Goal: Task Accomplishment & Management: Manage account settings

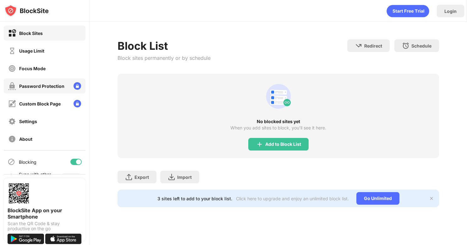
click at [36, 49] on div "Usage Limit" at bounding box center [31, 50] width 25 height 5
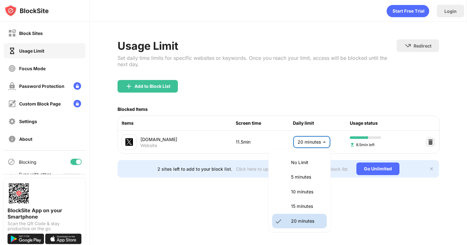
click at [315, 143] on body "Block Sites Usage Limit Focus Mode Password Protection Custom Block Page Settin…" at bounding box center [233, 122] width 467 height 245
click at [300, 210] on li "15 minutes" at bounding box center [299, 206] width 55 height 14
type input "**"
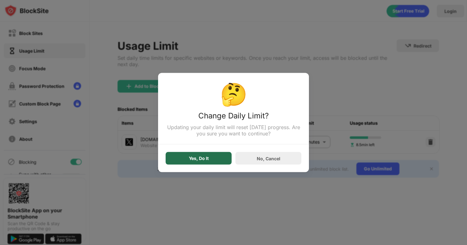
click at [206, 158] on div "Yes, Do It" at bounding box center [199, 158] width 20 height 5
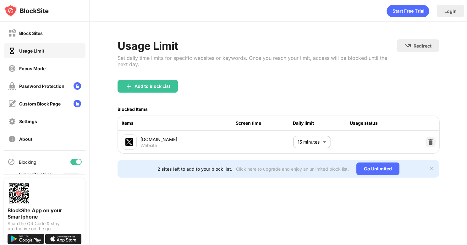
click at [216, 201] on div "Login Usage Limit Set daily time limits for specific websites or keywords. Once…" at bounding box center [279, 122] width 378 height 245
click at [447, 93] on div "Usage Limit Set daily time limits for specific websites or keywords. Once you r…" at bounding box center [279, 108] width 378 height 173
drag, startPoint x: 117, startPoint y: 46, endPoint x: 140, endPoint y: 65, distance: 30.4
click at [139, 67] on div "Usage Limit Set daily time limits for specific websites or keywords. Once you r…" at bounding box center [279, 108] width 378 height 173
drag, startPoint x: 144, startPoint y: 67, endPoint x: 113, endPoint y: 41, distance: 39.5
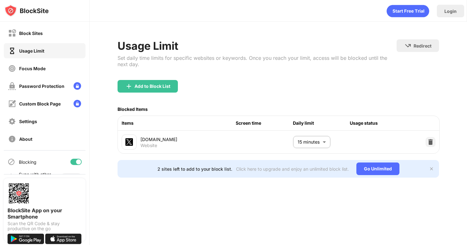
click at [113, 41] on div "Usage Limit Set daily time limits for specific websites or keywords. Once you r…" at bounding box center [279, 108] width 378 height 173
drag, startPoint x: 113, startPoint y: 41, endPoint x: 444, endPoint y: 77, distance: 332.9
click at [444, 77] on div "Usage Limit Set daily time limits for specific websites or keywords. Once you r…" at bounding box center [279, 108] width 378 height 173
click at [442, 92] on div "Usage Limit Set daily time limits for specific websites or keywords. Once you r…" at bounding box center [279, 108] width 378 height 173
click at [316, 208] on div "Login Usage Limit Set daily time limits for specific websites or keywords. Once…" at bounding box center [279, 122] width 378 height 245
